Goal: Task Accomplishment & Management: Manage account settings

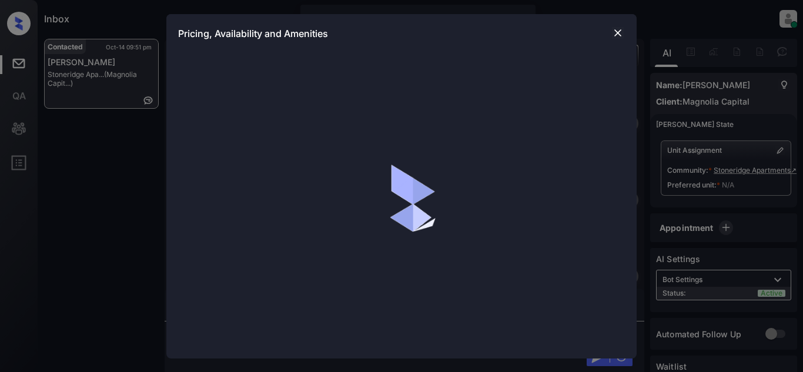
scroll to position [21, 0]
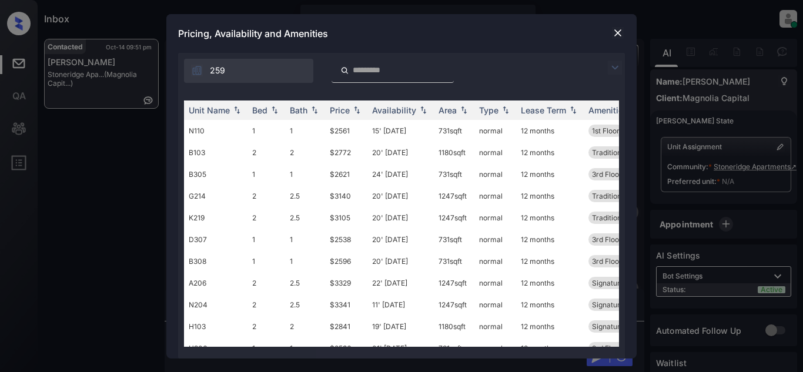
click at [612, 65] on img at bounding box center [615, 68] width 14 height 14
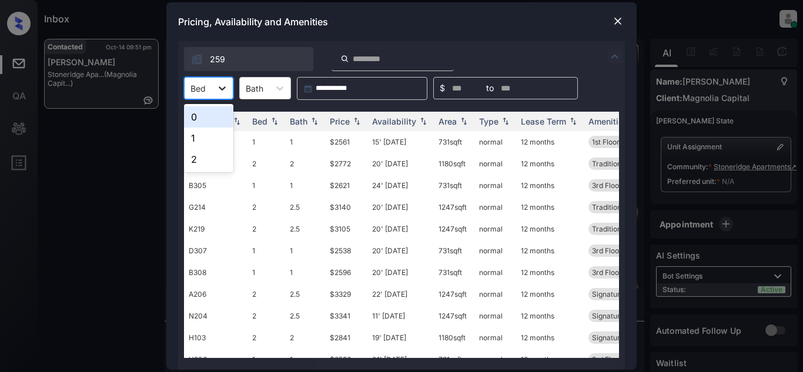
click at [212, 89] on div at bounding box center [222, 88] width 21 height 21
click at [201, 118] on div "0" at bounding box center [208, 116] width 49 height 21
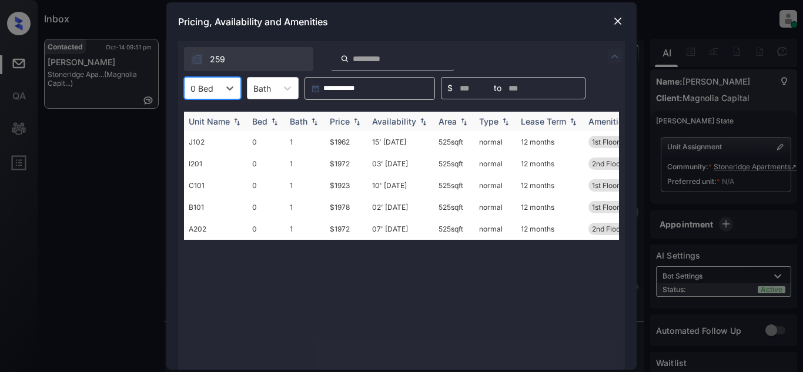
click at [342, 126] on div "Price" at bounding box center [340, 121] width 20 height 10
click at [346, 142] on td "$1923" at bounding box center [346, 142] width 42 height 22
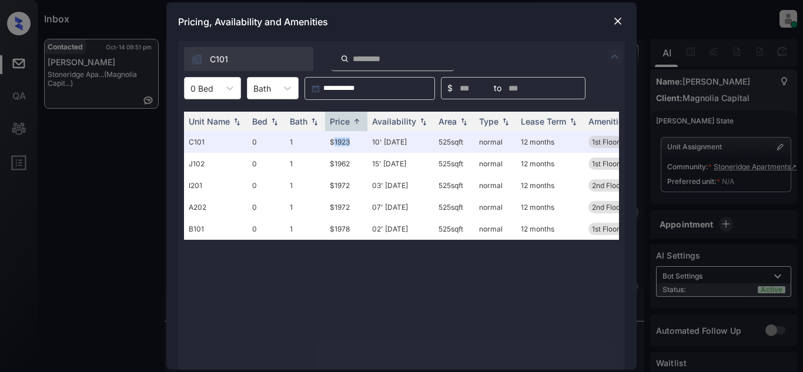
click at [620, 19] on img at bounding box center [618, 21] width 12 height 12
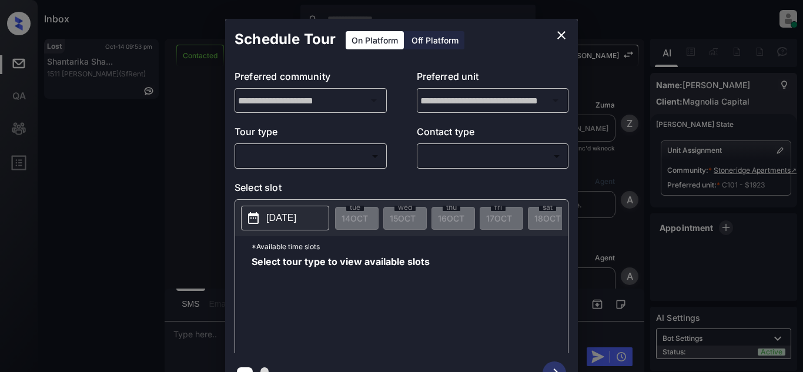
scroll to position [21, 0]
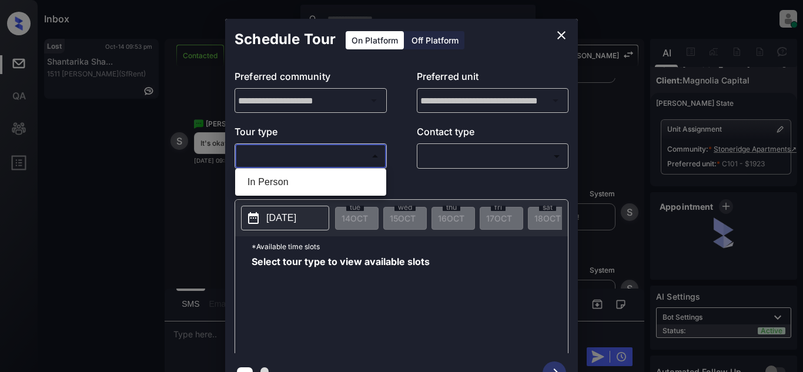
click at [351, 158] on body "Inbox Dominic Ceralde Online Set yourself offline Set yourself on break Profile…" at bounding box center [401, 186] width 803 height 372
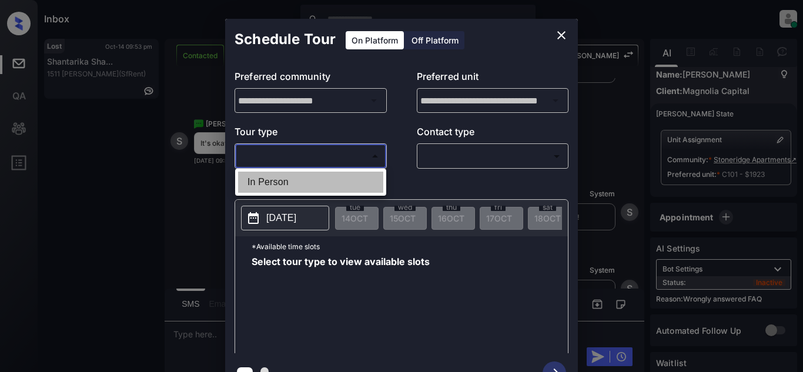
click at [345, 177] on li "In Person" at bounding box center [310, 182] width 145 height 21
type input "********"
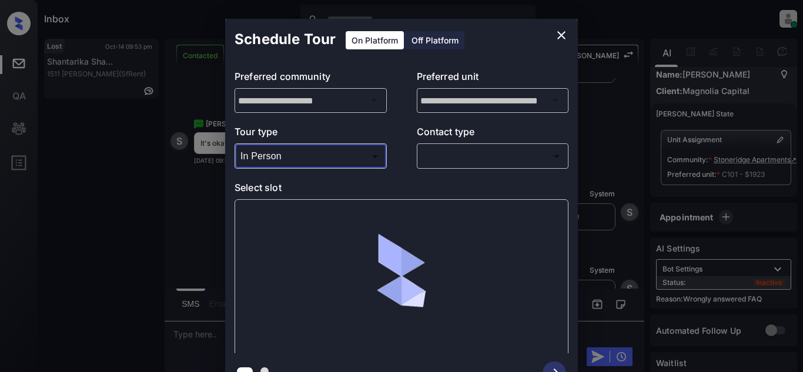
click at [463, 162] on body "Inbox Dominic Ceralde Online Set yourself offline Set yourself on break Profile…" at bounding box center [401, 186] width 803 height 372
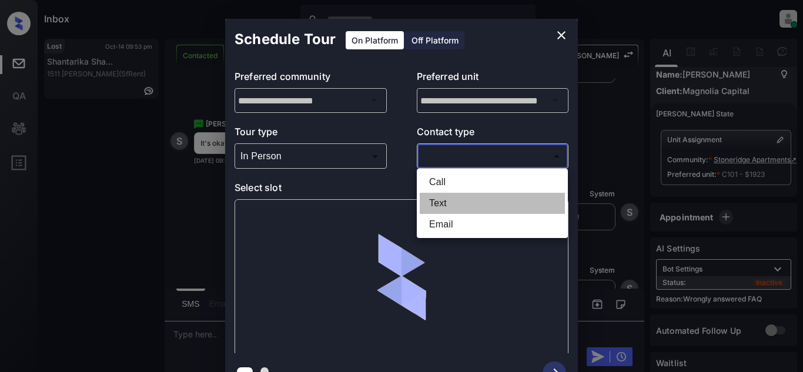
click at [464, 205] on li "Text" at bounding box center [492, 203] width 145 height 21
type input "****"
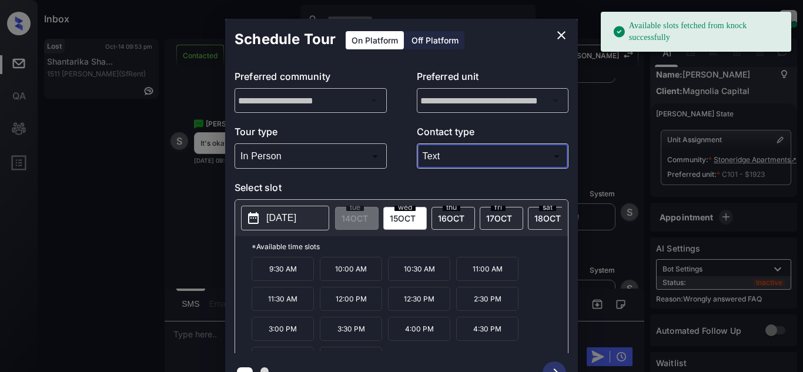
click at [296, 212] on p "2025-10-15" at bounding box center [281, 218] width 30 height 14
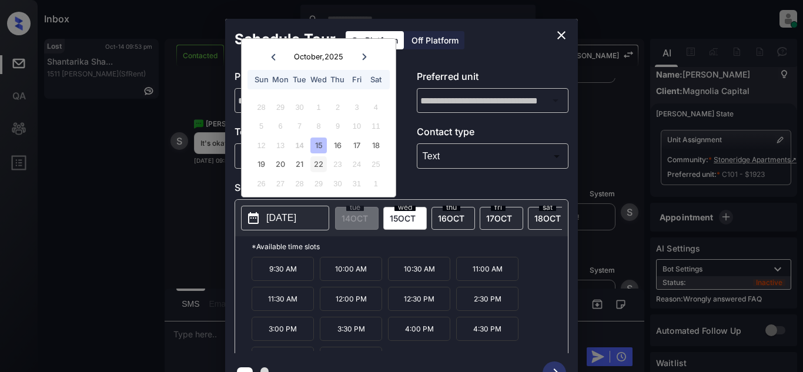
click at [318, 161] on div "22" at bounding box center [319, 164] width 16 height 16
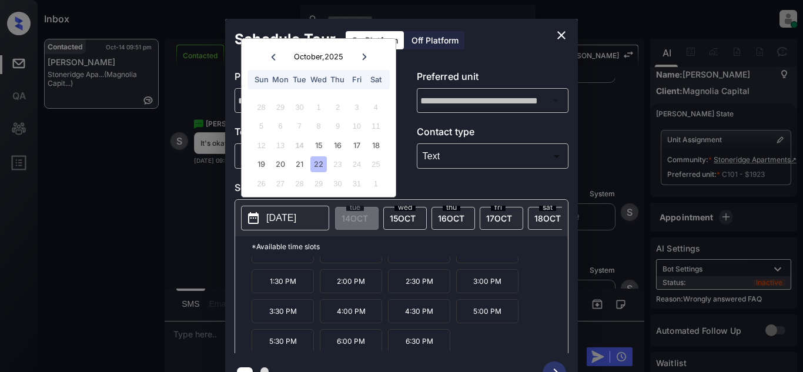
scroll to position [50, 0]
click at [288, 346] on p "5:30 PM" at bounding box center [283, 339] width 62 height 24
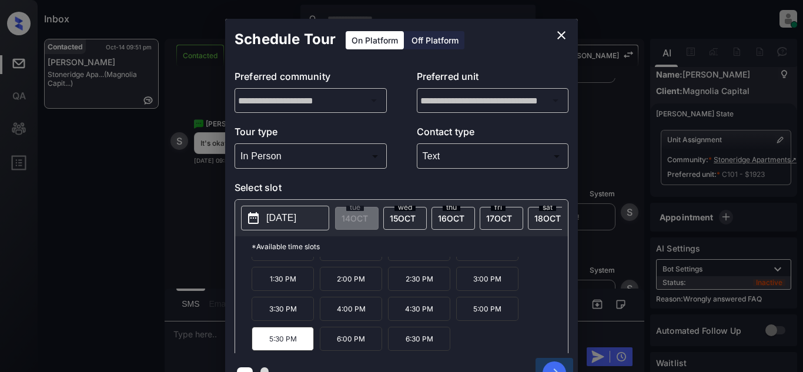
click at [552, 366] on icon "button" at bounding box center [555, 374] width 24 height 24
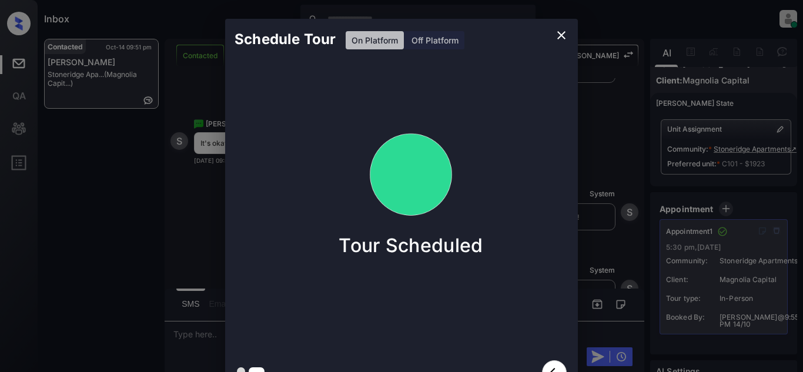
click at [590, 144] on div "Schedule Tour On Platform Off Platform Tour Scheduled" at bounding box center [401, 206] width 803 height 412
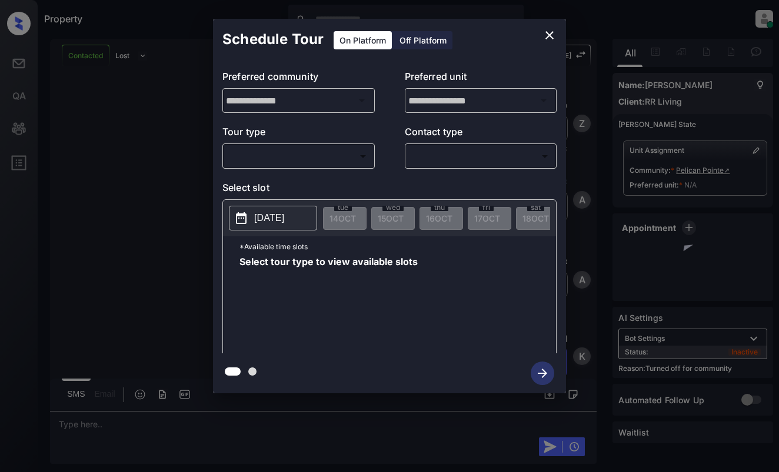
scroll to position [1609, 0]
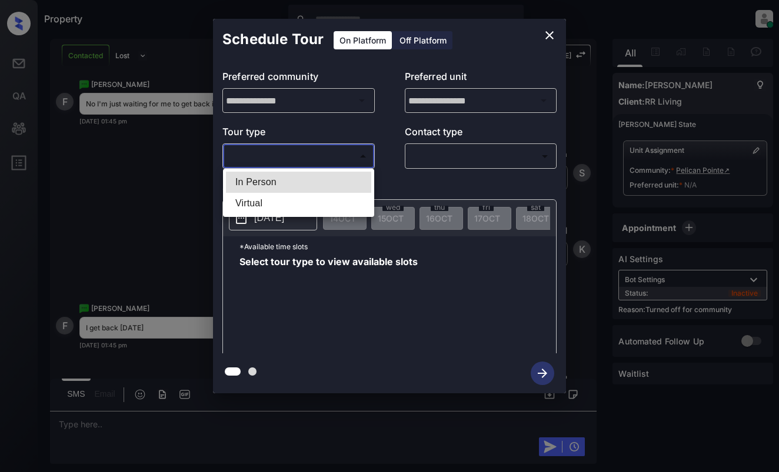
click at [312, 154] on body "Property [PERSON_NAME] Online Set yourself offline Set yourself on break Profil…" at bounding box center [389, 236] width 779 height 472
click at [550, 28] on div at bounding box center [389, 236] width 779 height 472
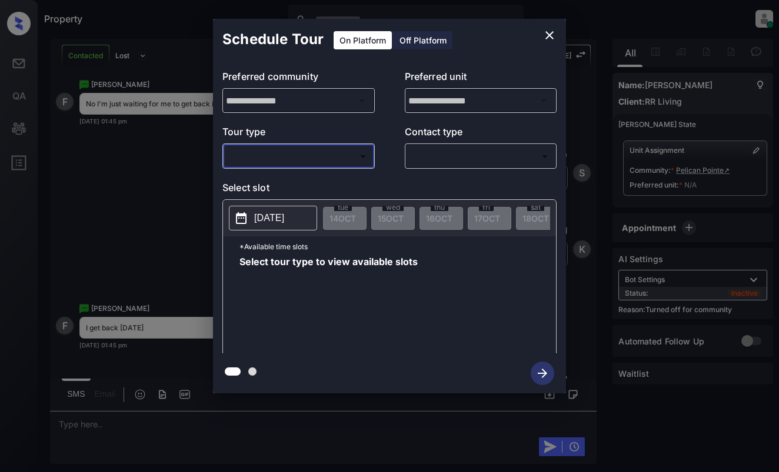
click at [547, 40] on icon "close" at bounding box center [549, 35] width 14 height 14
